Goal: Task Accomplishment & Management: Manage account settings

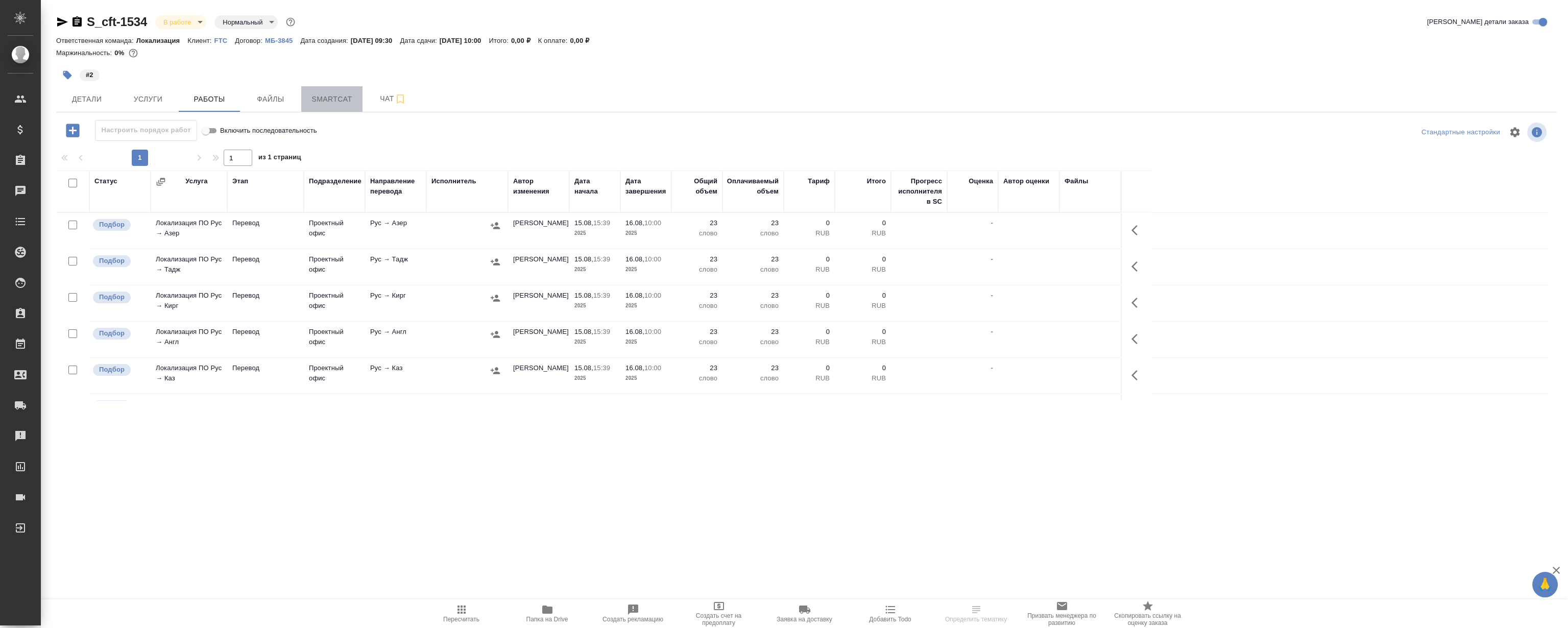
click at [340, 92] on button "Smartcat" at bounding box center [332, 99] width 62 height 25
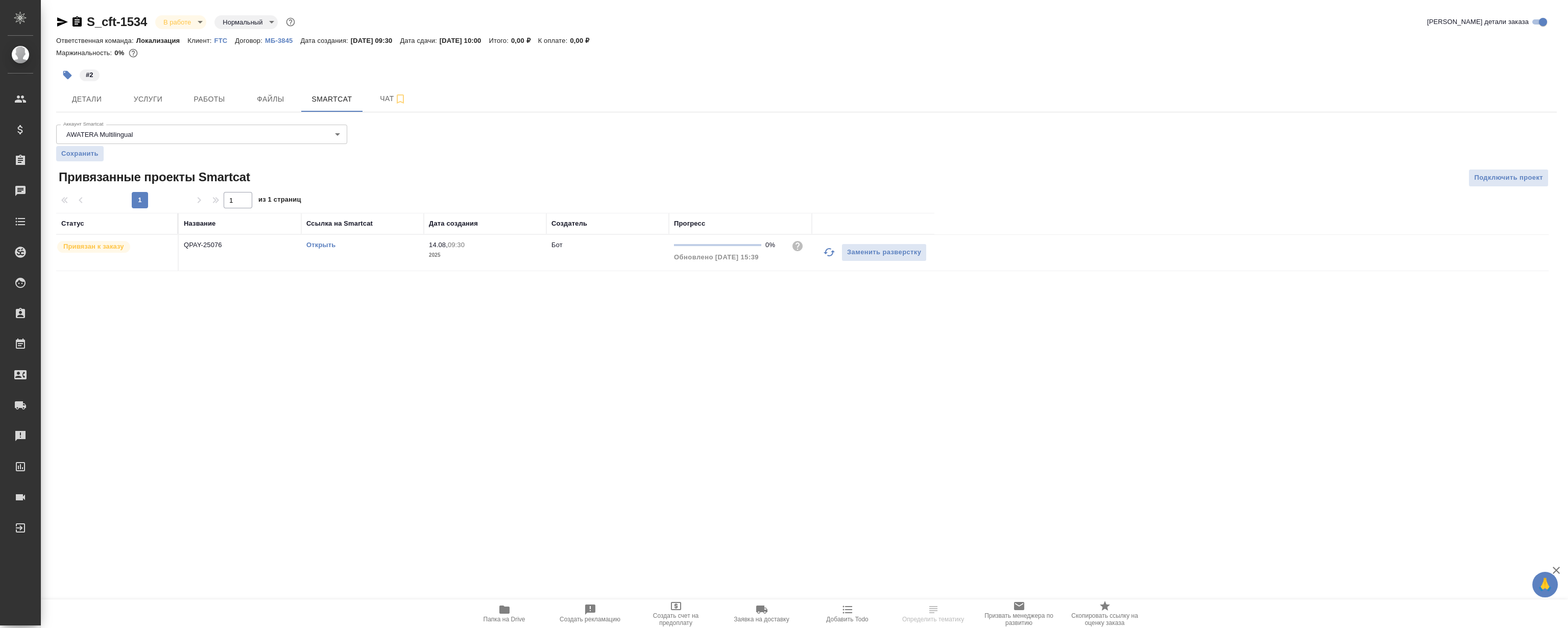
click at [318, 245] on link "Открыть" at bounding box center [321, 245] width 29 height 8
click at [321, 243] on link "Открыть" at bounding box center [321, 245] width 29 height 8
click at [195, 93] on span "Работы" at bounding box center [209, 100] width 49 height 13
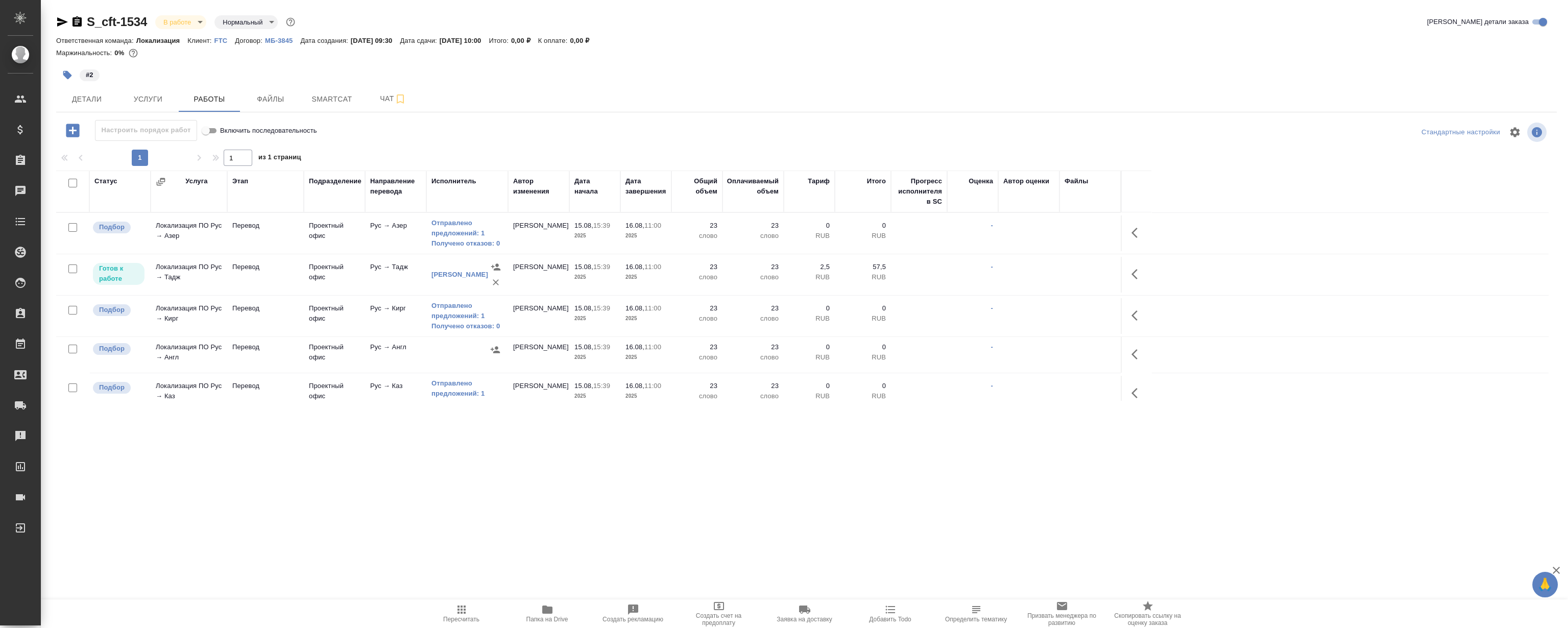
click at [1134, 352] on icon "button" at bounding box center [1134, 354] width 6 height 10
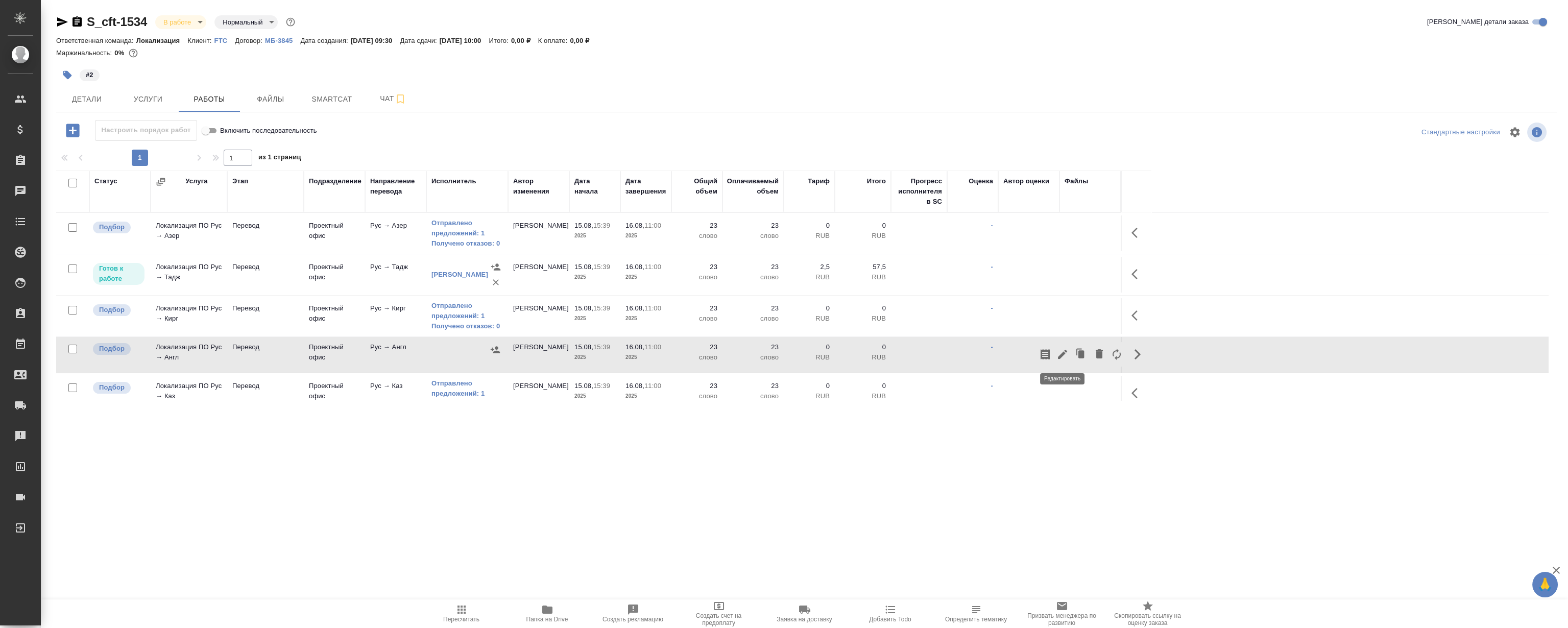
click at [1064, 353] on icon "button" at bounding box center [1062, 355] width 9 height 9
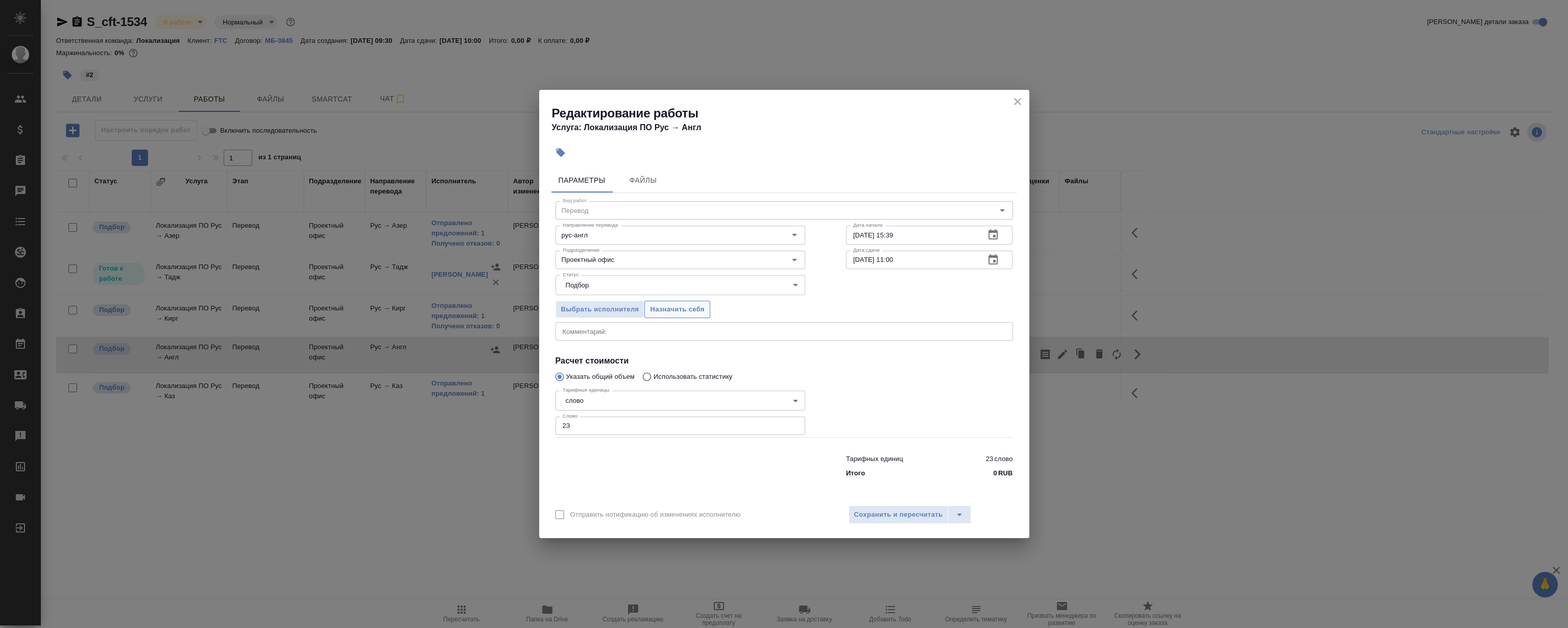
click at [658, 312] on span "Назначить себя" at bounding box center [677, 310] width 55 height 12
click at [1018, 99] on icon "close" at bounding box center [1017, 102] width 13 height 13
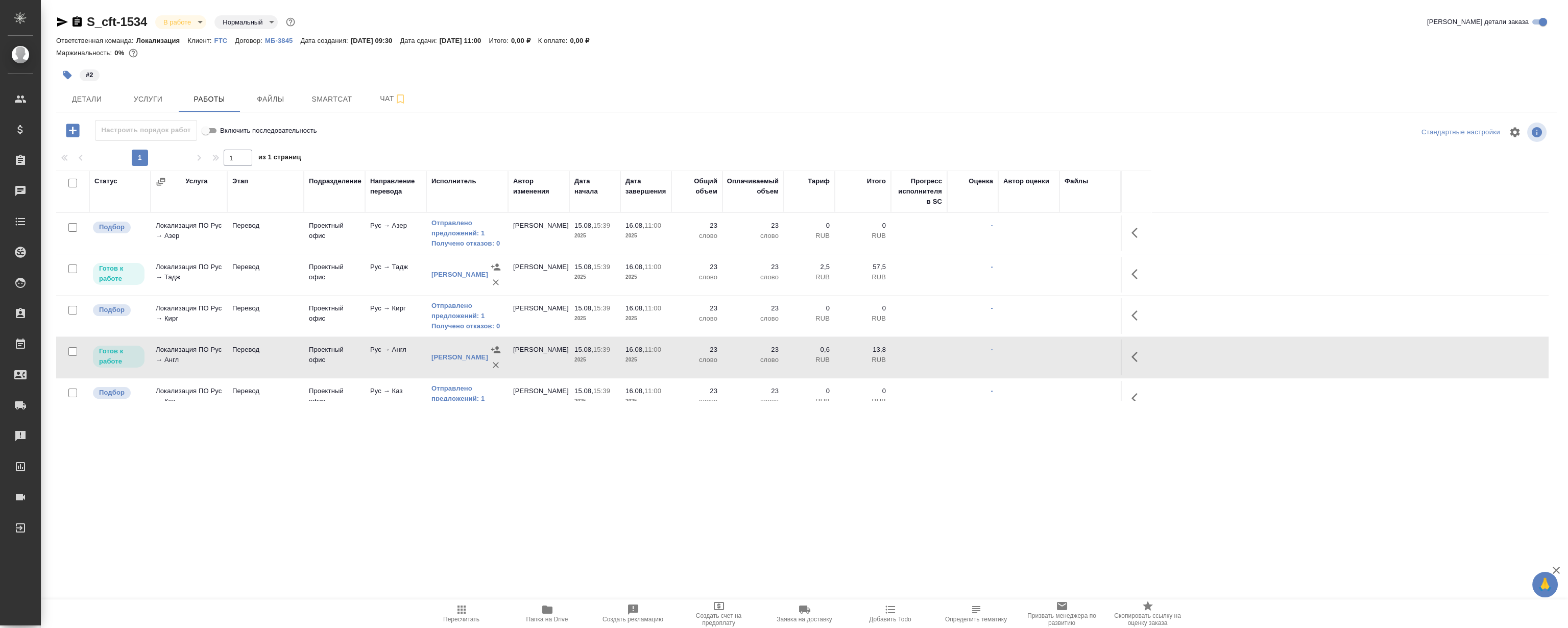
click at [1134, 362] on icon "button" at bounding box center [1137, 357] width 13 height 13
click at [1062, 355] on icon "button" at bounding box center [1062, 357] width 9 height 9
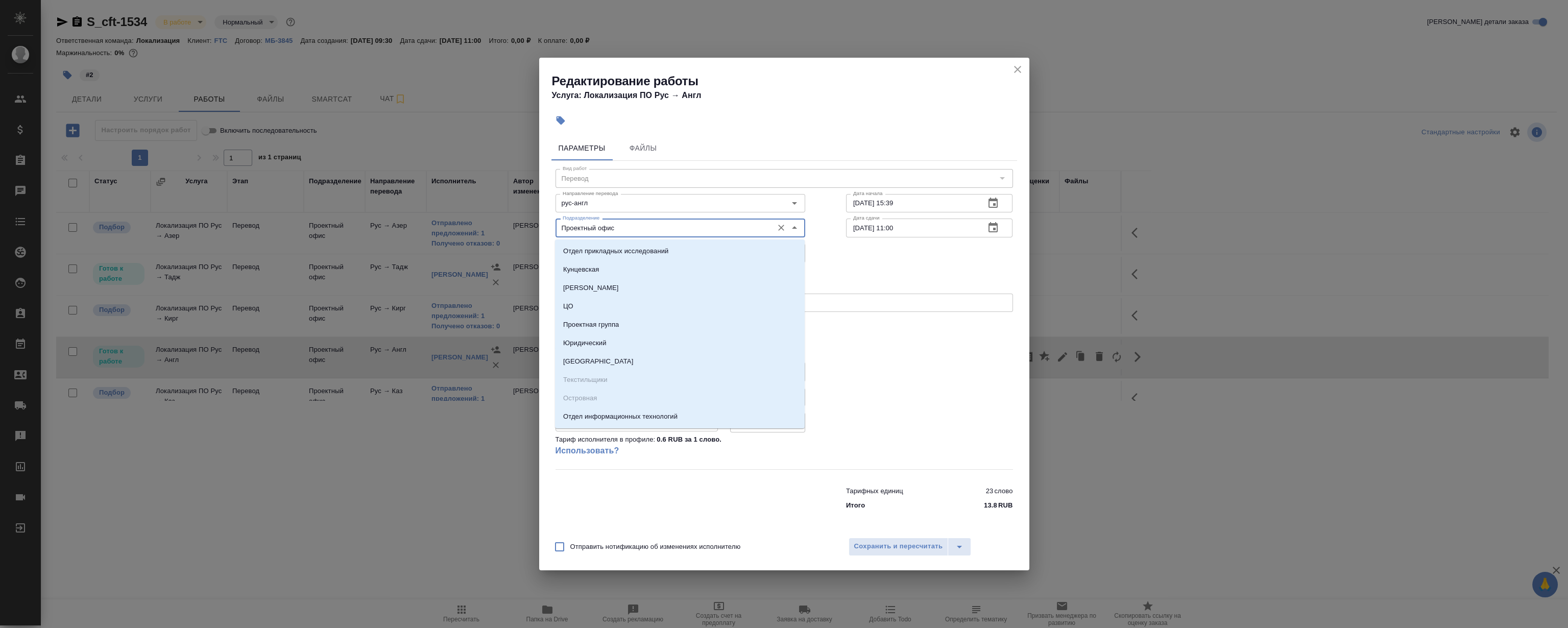
click at [610, 228] on input "Проектный офис" at bounding box center [663, 228] width 209 height 13
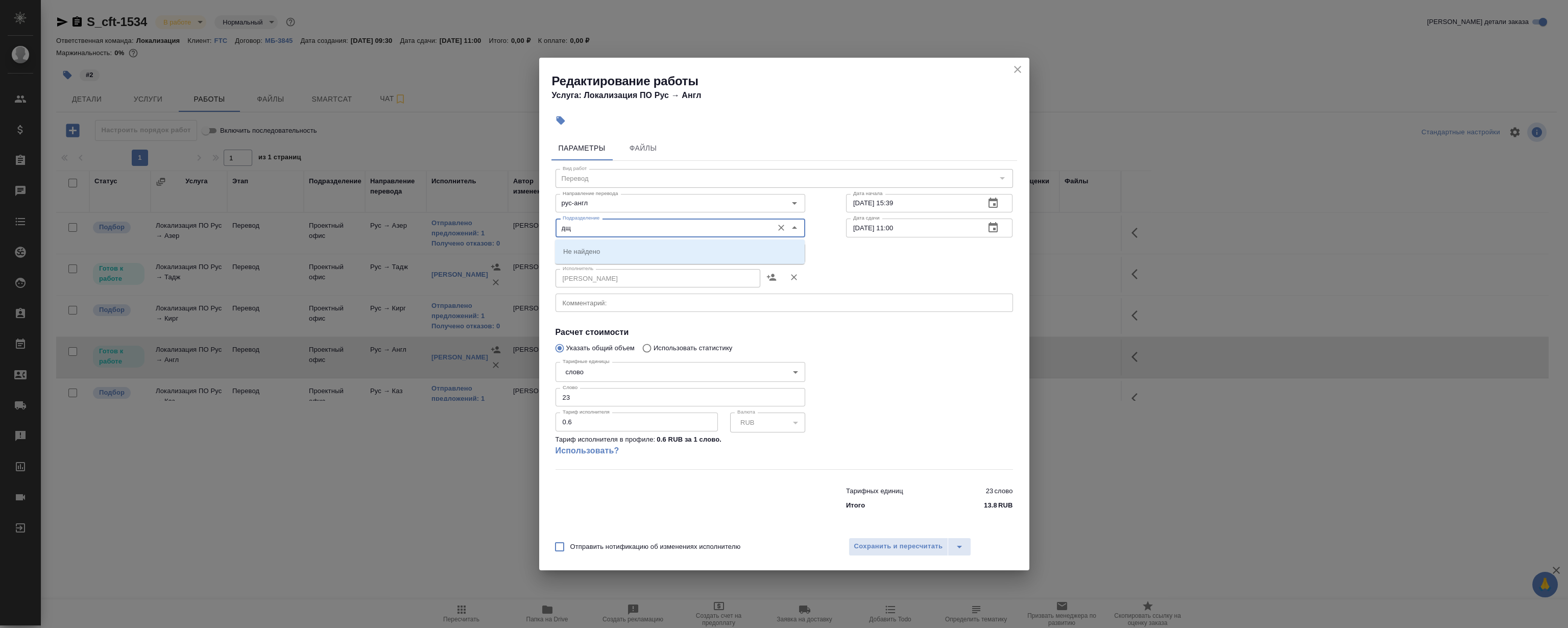
drag, startPoint x: 606, startPoint y: 231, endPoint x: 118, endPoint y: 238, distance: 488.1
click at [119, 235] on div "Редактирование работы Услуга: Локализация ПО Рус → Англ Параметры Файлы Вид раб…" at bounding box center [784, 314] width 1568 height 628
drag, startPoint x: 579, startPoint y: 249, endPoint x: 597, endPoint y: 244, distance: 18.7
click at [579, 249] on p "LocQA" at bounding box center [573, 250] width 21 height 10
type input "LocQA"
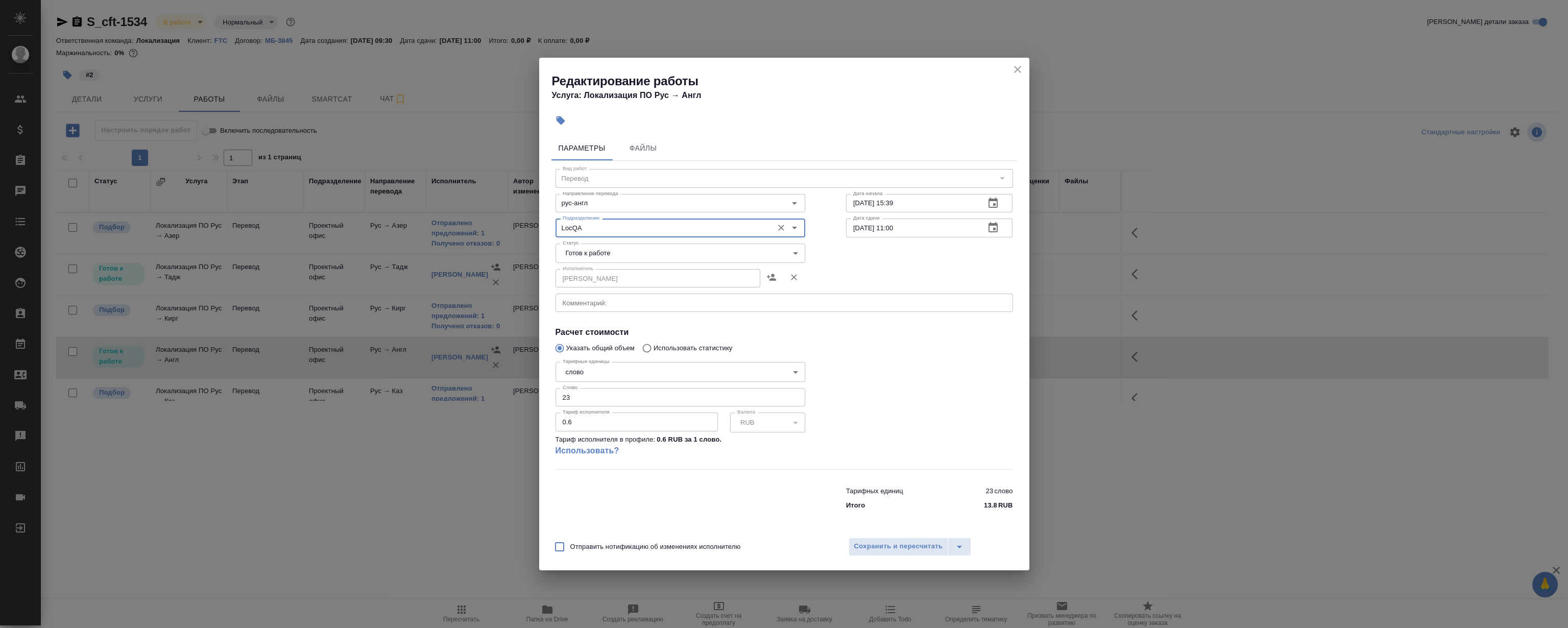
click at [598, 243] on body "🙏 .cls-1 fill:#fff; AWATERA [PERSON_NAME] Спецификации Заказы 0 Чаты Todo Проек…" at bounding box center [784, 314] width 1568 height 628
click at [601, 304] on li "Сдан" at bounding box center [679, 305] width 250 height 17
type input "closed"
click at [916, 555] on button "Сохранить и пересчитать" at bounding box center [898, 546] width 100 height 18
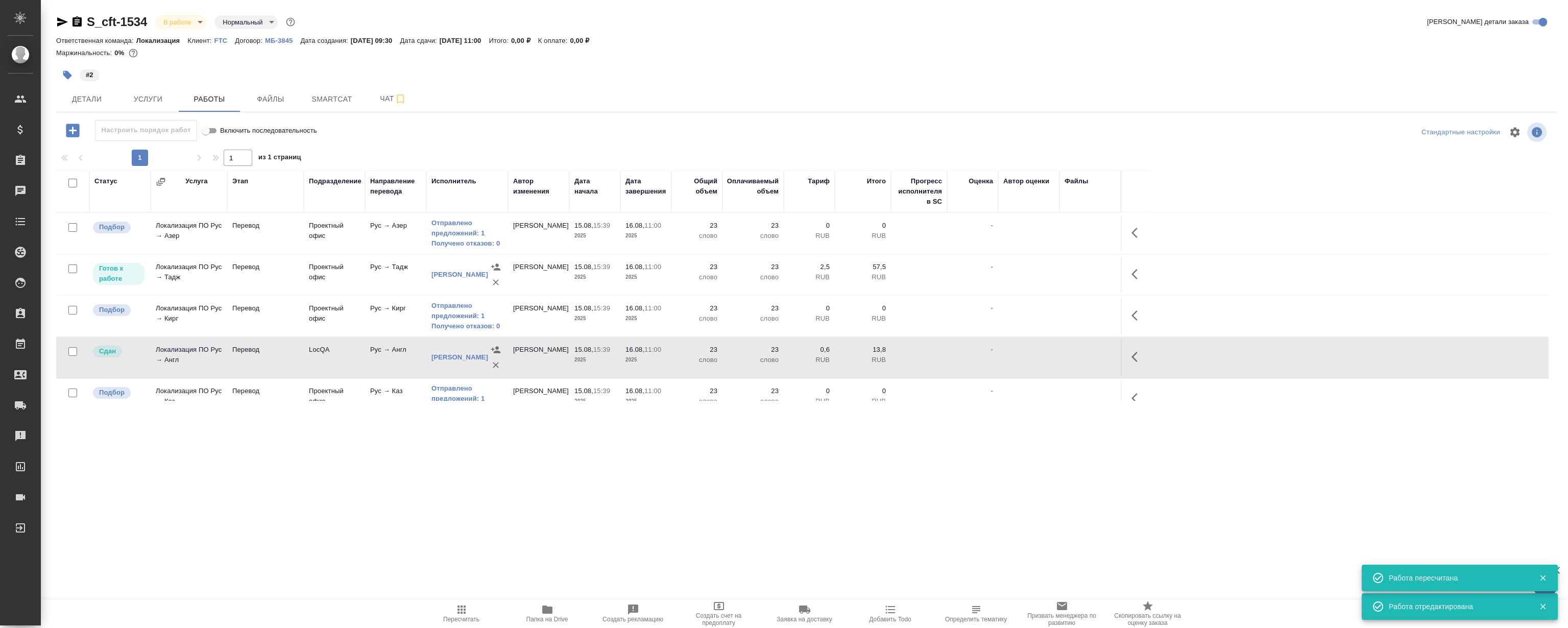
click at [472, 499] on div ".cls-1 fill:#fff; AWATERA [PERSON_NAME] Спецификации Заказы 0 Чаты Todo Проекты…" at bounding box center [784, 314] width 1568 height 628
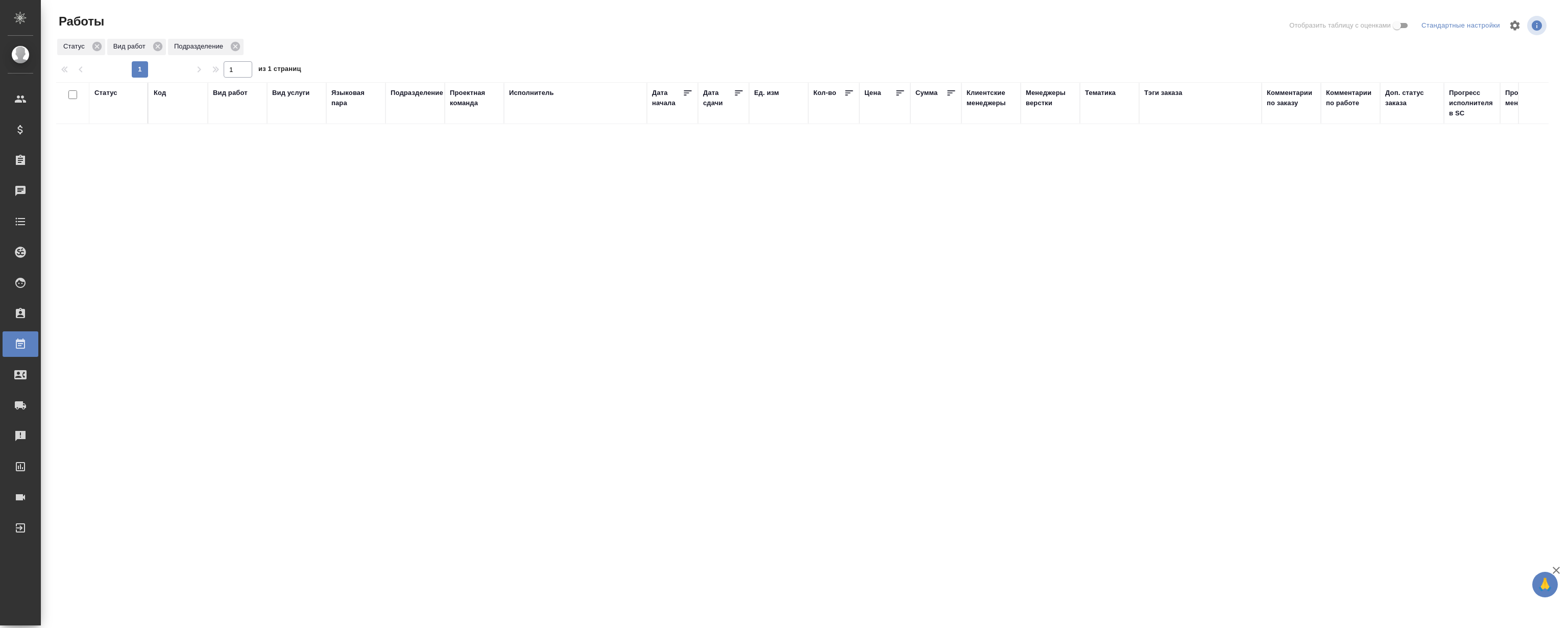
click at [280, 318] on div "Статус Код Вид работ Вид услуги Языковая пара Подразделение Проектная команда И…" at bounding box center [802, 265] width 1492 height 367
